Goal: Task Accomplishment & Management: Manage account settings

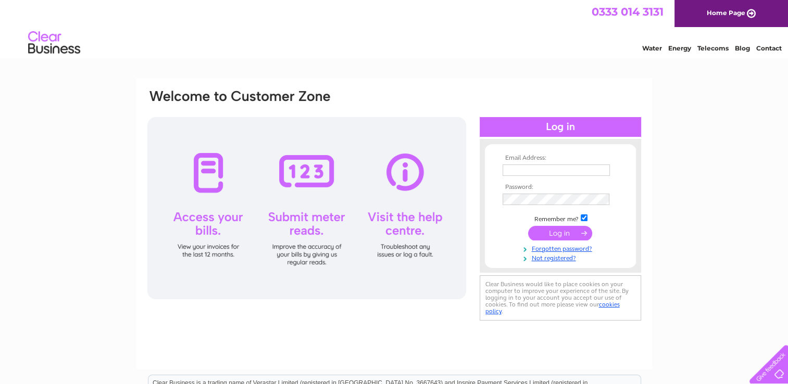
type input "accountsicaps@bluebirdcare.co.uk"
click at [568, 238] on input "submit" at bounding box center [560, 233] width 64 height 15
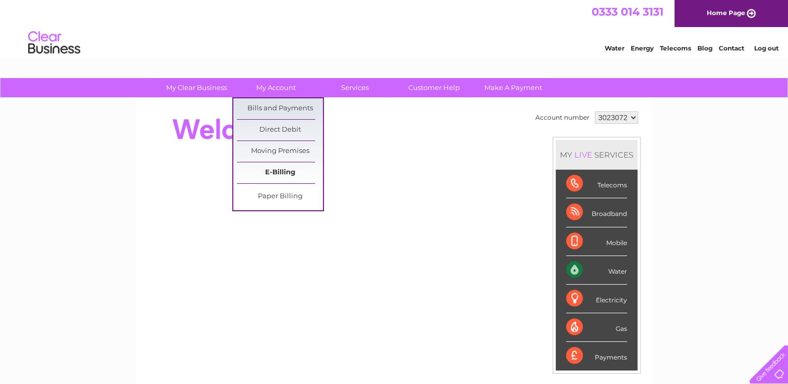
click at [297, 171] on link "E-Billing" at bounding box center [280, 172] width 86 height 21
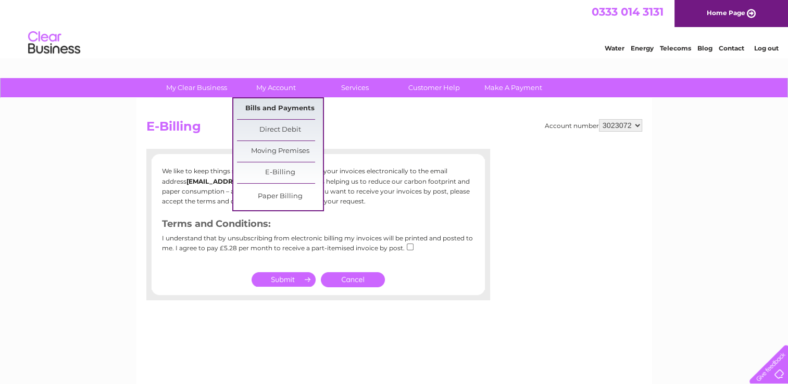
click at [283, 109] on link "Bills and Payments" at bounding box center [280, 108] width 86 height 21
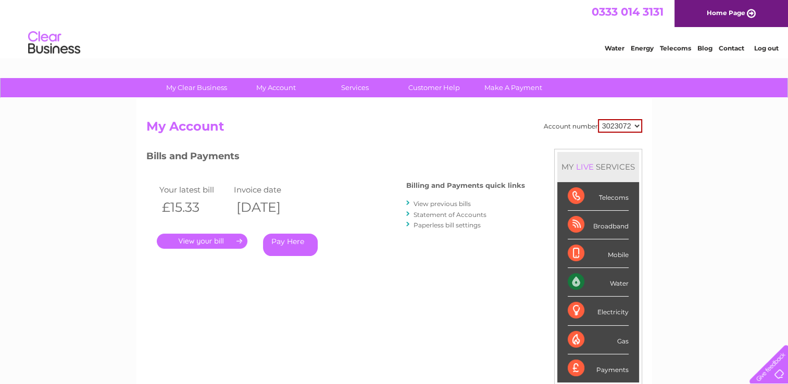
click at [229, 239] on link "." at bounding box center [202, 241] width 91 height 15
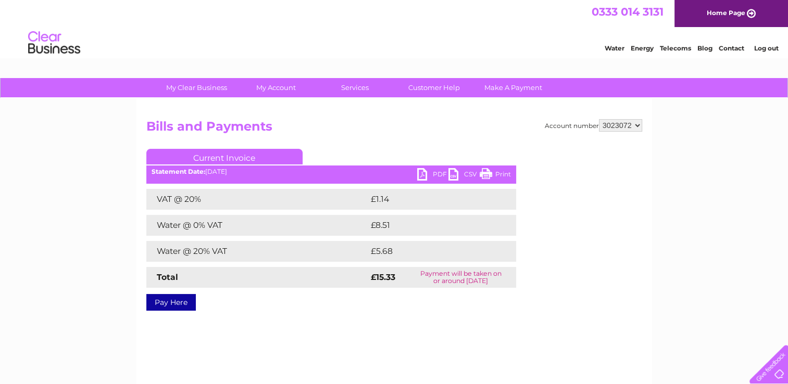
click at [423, 175] on link "PDF" at bounding box center [432, 175] width 31 height 15
